Goal: Communication & Community: Share content

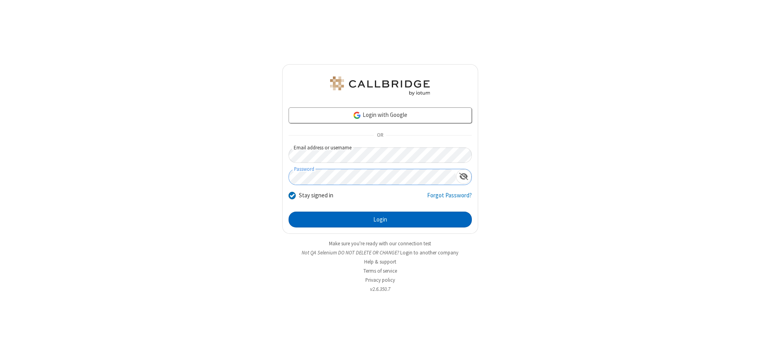
click at [380, 219] on button "Login" at bounding box center [380, 219] width 183 height 16
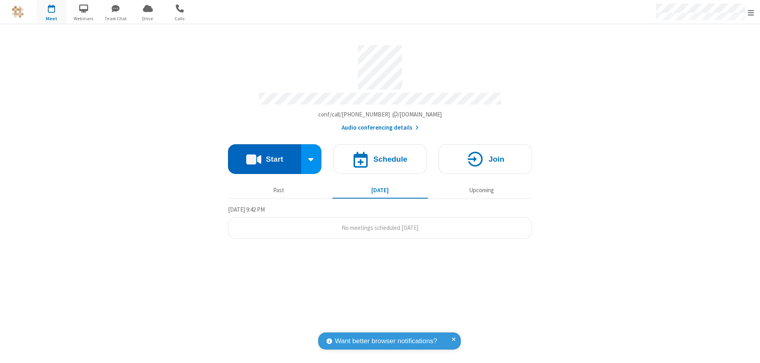
click at [264, 155] on button "Start" at bounding box center [264, 159] width 73 height 30
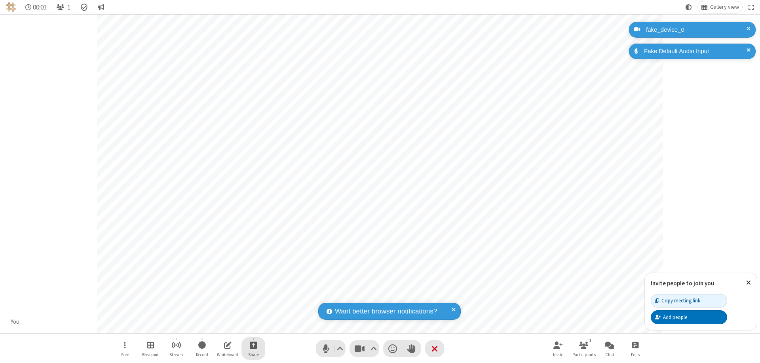
click at [253, 344] on span "Start sharing" at bounding box center [254, 345] width 8 height 10
click at [221, 325] on span "Share my screen" at bounding box center [221, 326] width 9 height 7
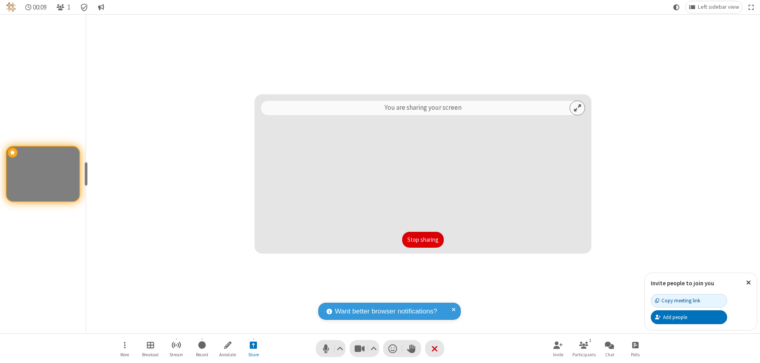
click at [423, 239] on button "Stop sharing" at bounding box center [423, 240] width 42 height 16
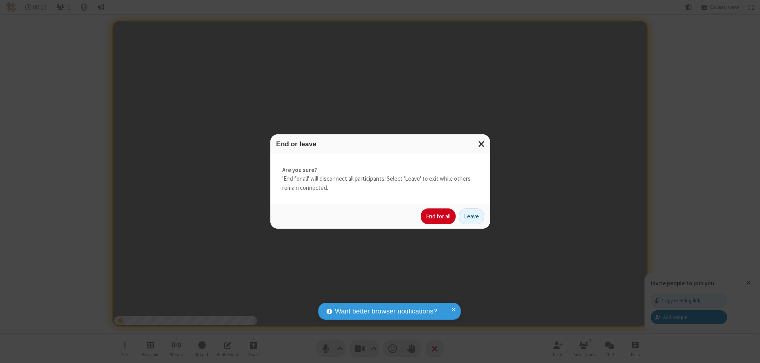
click at [439, 216] on button "End for all" at bounding box center [438, 216] width 35 height 16
